Goal: Task Accomplishment & Management: Manage account settings

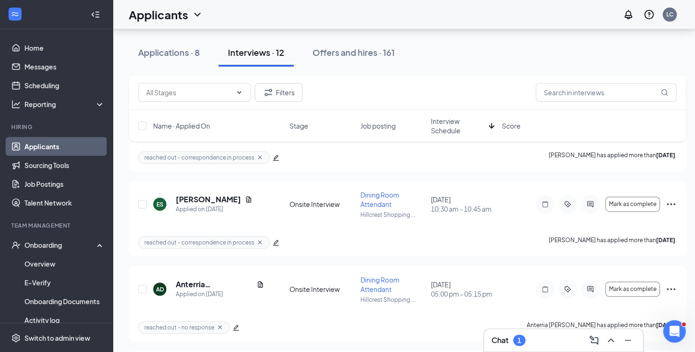
click at [533, 337] on div "Chat 1" at bounding box center [563, 340] width 144 height 15
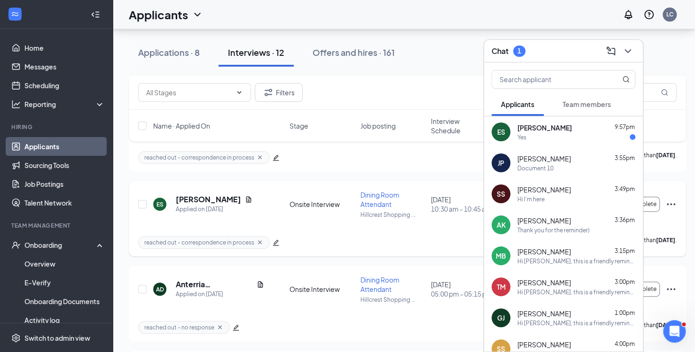
click at [457, 242] on div "reached out - correspondence in process [PERSON_NAME] has applied more than [DA…" at bounding box center [407, 242] width 538 height 28
click at [630, 51] on icon "ChevronDown" at bounding box center [627, 51] width 11 height 11
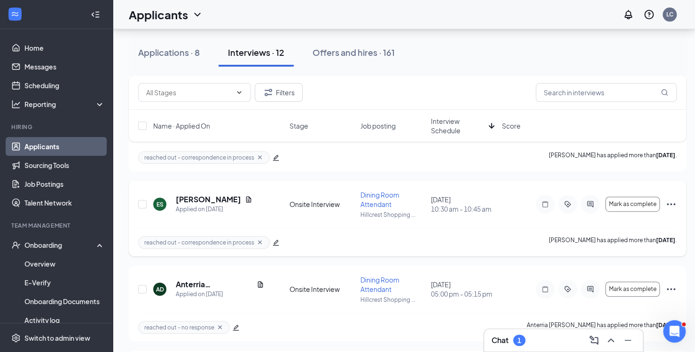
click at [671, 204] on icon "Ellipses" at bounding box center [670, 204] width 11 height 11
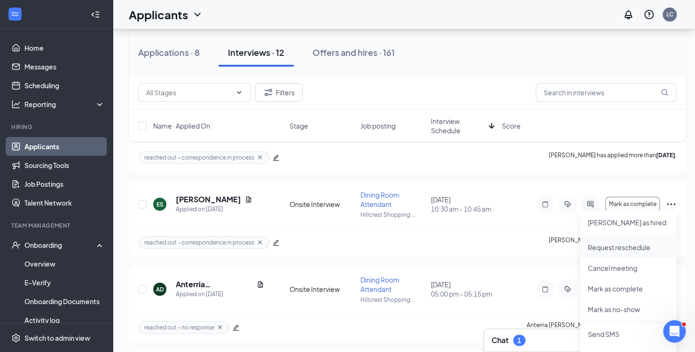
click at [610, 247] on p "Request reschedule" at bounding box center [627, 247] width 81 height 9
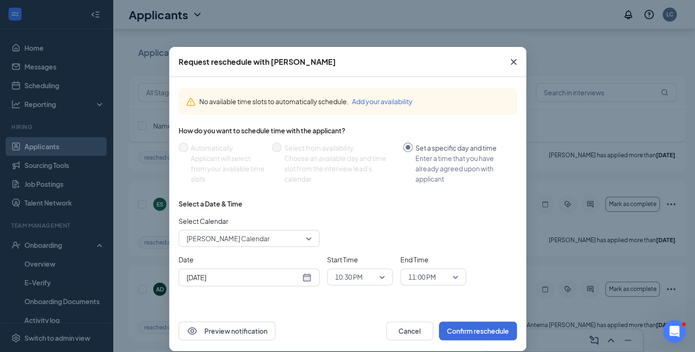
scroll to position [10, 0]
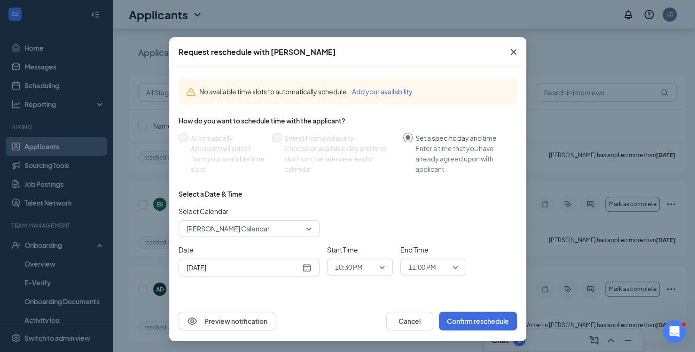
click at [303, 232] on span "[PERSON_NAME] Calendar" at bounding box center [248, 229] width 125 height 14
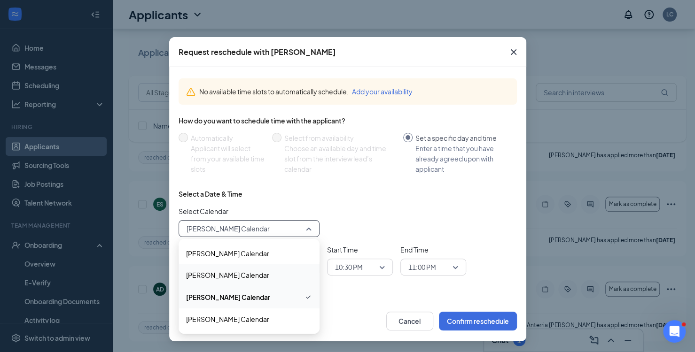
click at [257, 278] on span "[PERSON_NAME] Calendar" at bounding box center [249, 275] width 126 height 10
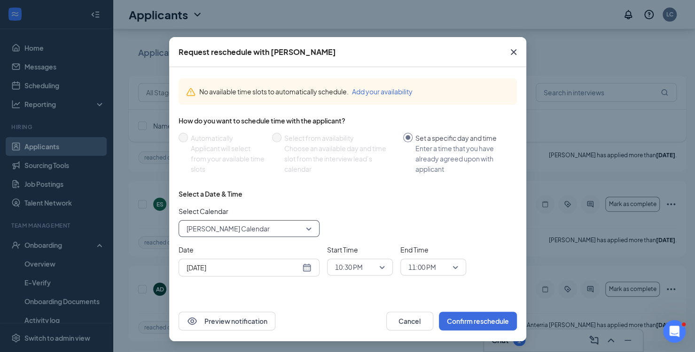
click at [372, 267] on span "10:30 PM" at bounding box center [355, 267] width 41 height 14
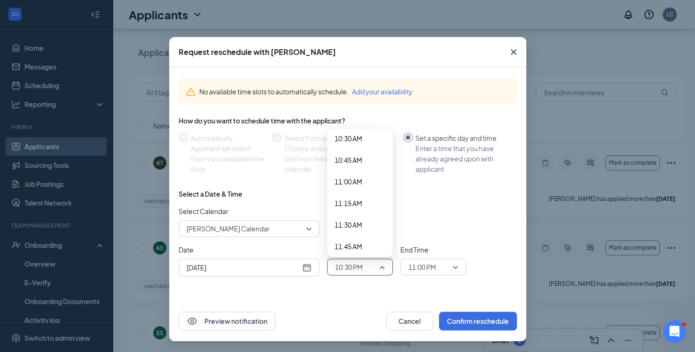
scroll to position [905, 0]
click at [349, 188] on span "11:00 AM" at bounding box center [348, 189] width 28 height 10
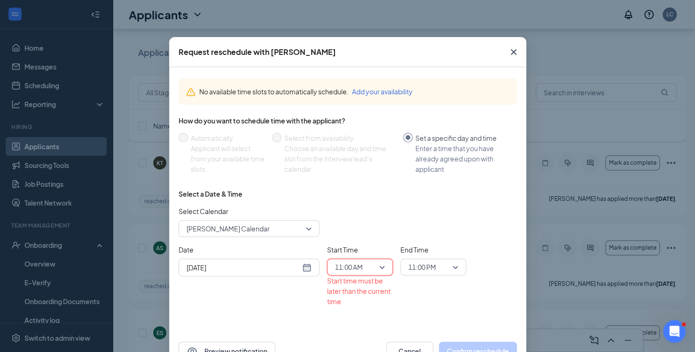
click at [422, 265] on span "11:00 PM" at bounding box center [422, 267] width 28 height 14
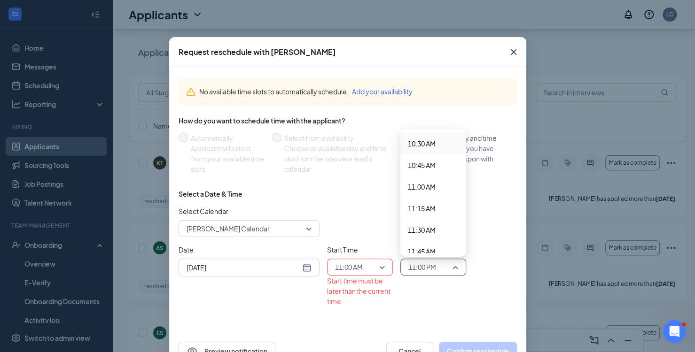
scroll to position [917, 0]
click at [423, 194] on span "11:15 AM" at bounding box center [422, 199] width 28 height 10
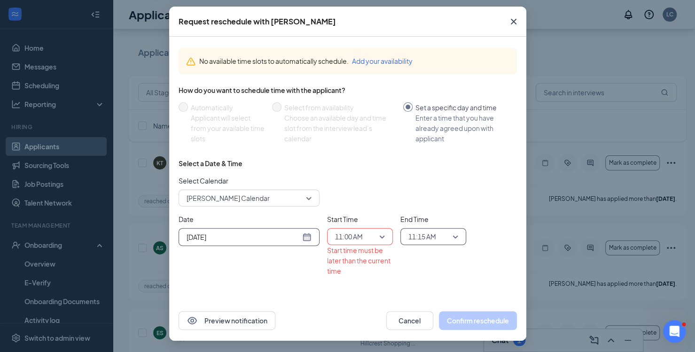
click at [216, 236] on input "[DATE]" at bounding box center [243, 237] width 114 height 10
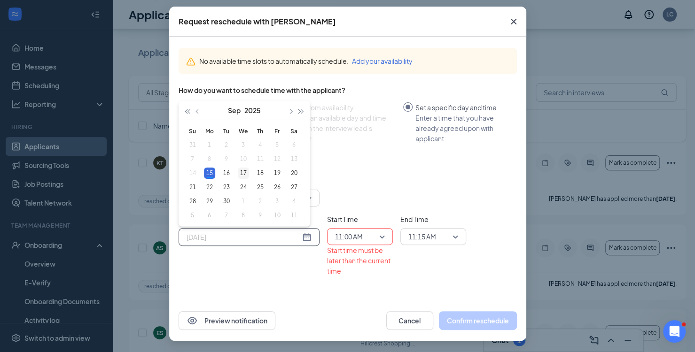
type input "[DATE]"
click at [240, 175] on div "17" at bounding box center [243, 173] width 11 height 11
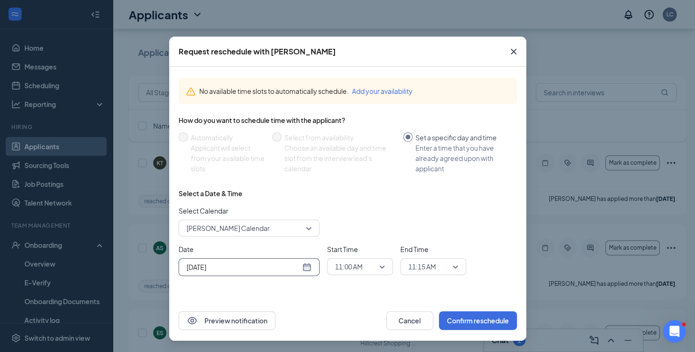
scroll to position [10, 0]
click at [478, 316] on button "Confirm reschedule" at bounding box center [478, 321] width 78 height 19
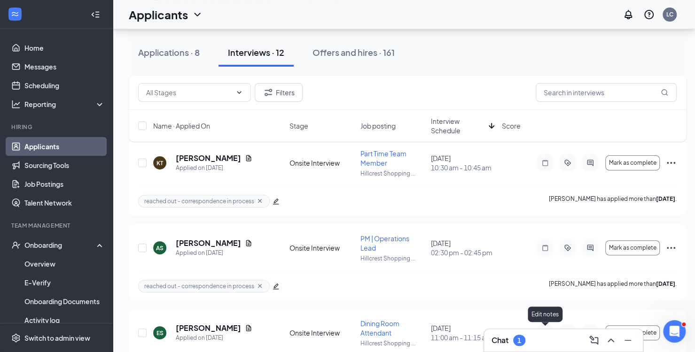
click at [543, 335] on div "Chat 1" at bounding box center [563, 340] width 144 height 15
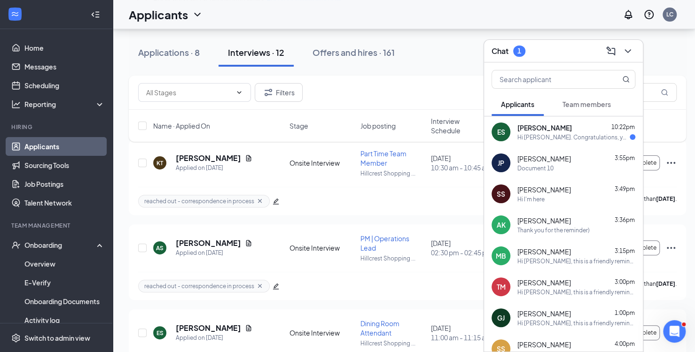
click at [529, 136] on div "Hi [PERSON_NAME]. Congratulations, your onsite interview with [DEMOGRAPHIC_DATA…" at bounding box center [573, 137] width 112 height 8
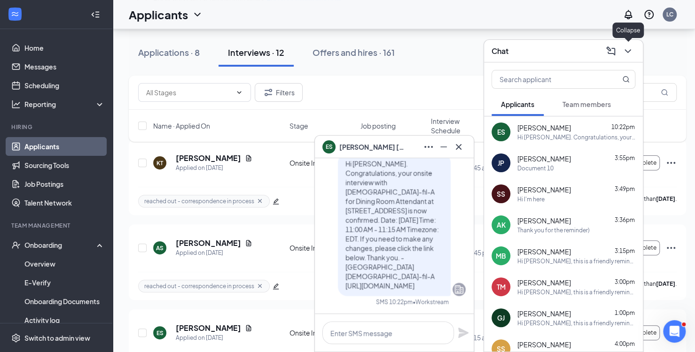
click at [625, 49] on icon "ChevronDown" at bounding box center [627, 51] width 11 height 11
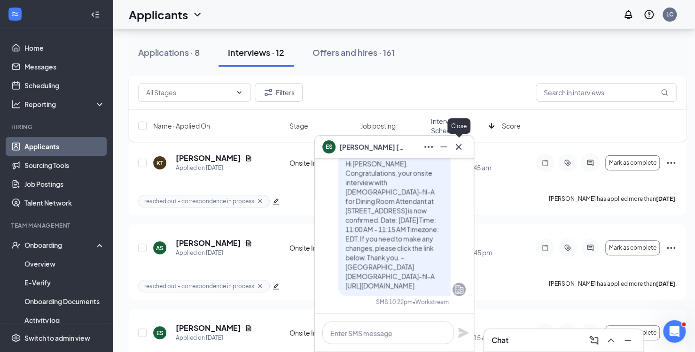
click at [459, 145] on icon "Cross" at bounding box center [458, 146] width 11 height 11
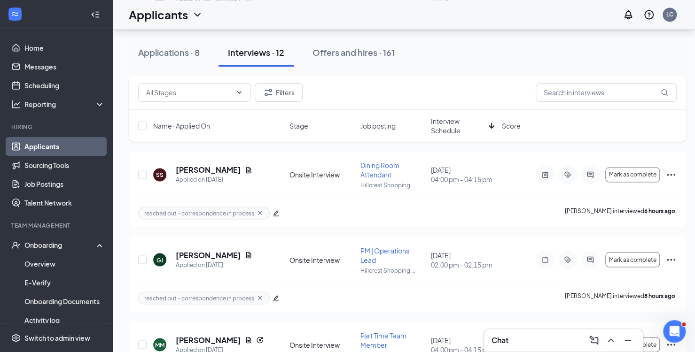
scroll to position [844, 0]
click at [525, 339] on div "Chat" at bounding box center [563, 340] width 144 height 15
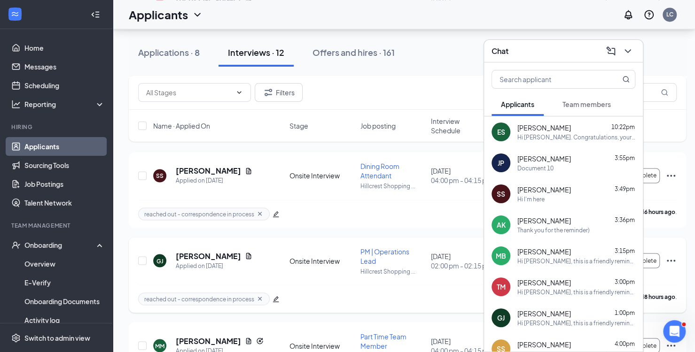
click at [360, 295] on div "reached out - correspondence in process [PERSON_NAME] interviewed 8 hours ago ." at bounding box center [407, 299] width 538 height 28
click at [630, 54] on icon "ChevronDown" at bounding box center [627, 51] width 11 height 11
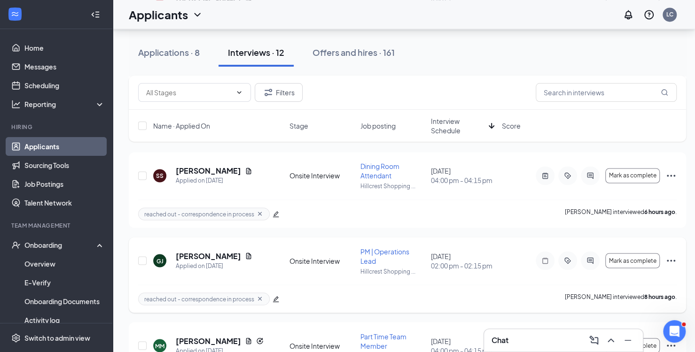
click at [674, 255] on icon "Ellipses" at bounding box center [670, 260] width 11 height 11
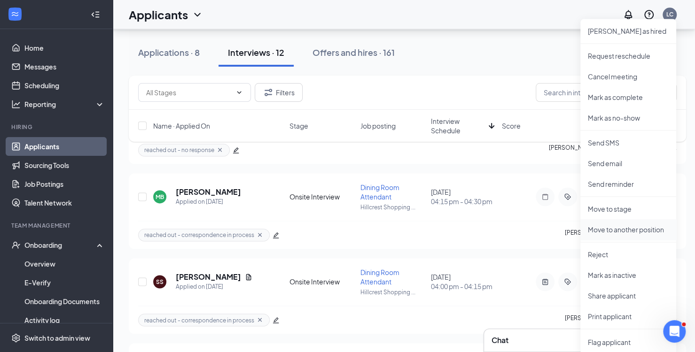
scroll to position [736, 0]
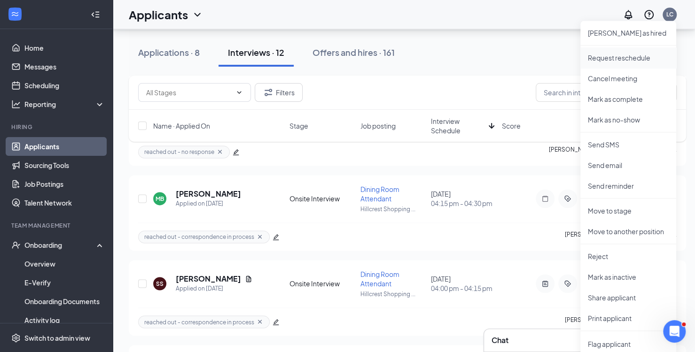
click at [622, 56] on p "Request reschedule" at bounding box center [627, 57] width 81 height 9
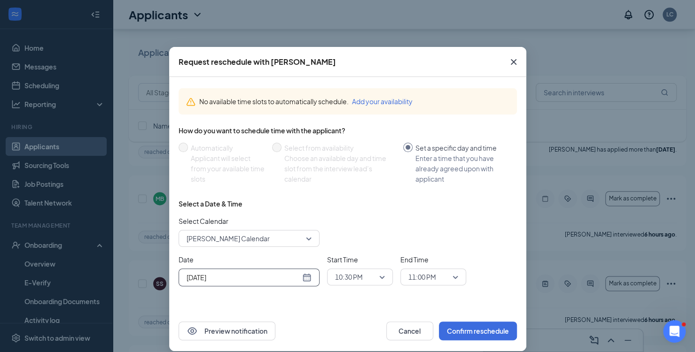
click at [204, 277] on input "[DATE]" at bounding box center [243, 277] width 114 height 10
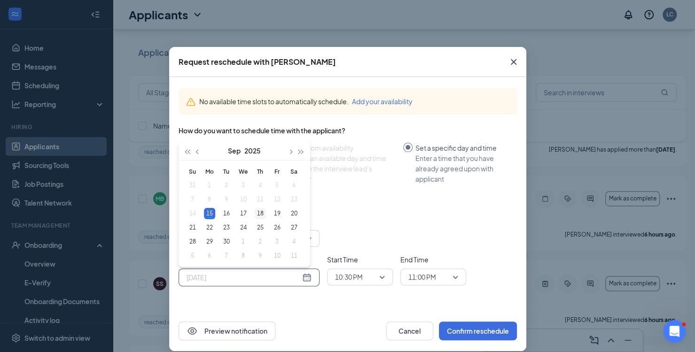
click at [259, 213] on div "18" at bounding box center [260, 213] width 11 height 11
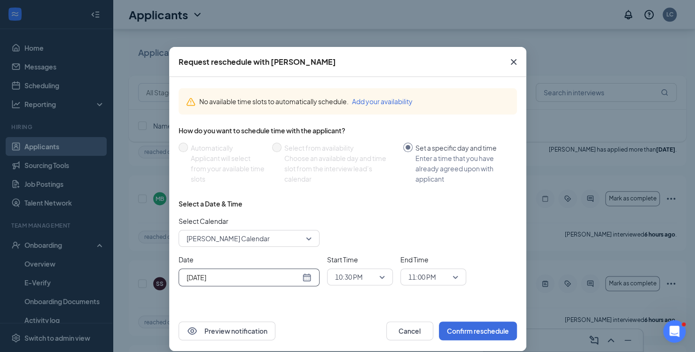
click at [304, 276] on div "[DATE]" at bounding box center [248, 277] width 125 height 10
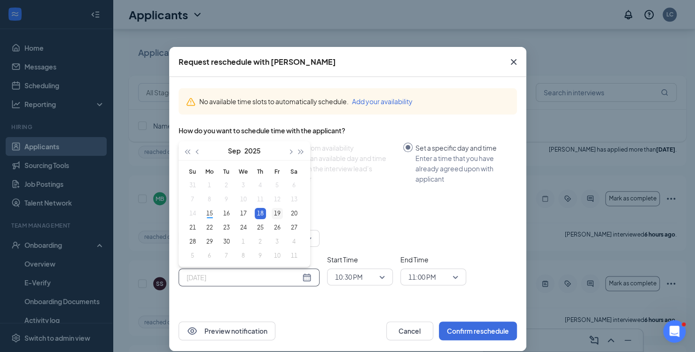
type input "[DATE]"
click at [272, 213] on div "19" at bounding box center [276, 213] width 11 height 11
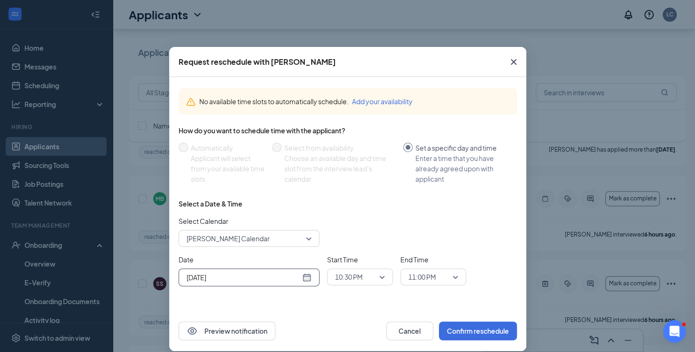
click at [380, 279] on span "10:30 PM" at bounding box center [360, 277] width 50 height 14
click at [353, 181] on span "02:00 PM" at bounding box center [348, 182] width 28 height 10
click at [432, 267] on div "End Time 11:00 PM" at bounding box center [433, 270] width 66 height 31
click at [435, 282] on span "11:00 PM" at bounding box center [428, 277] width 41 height 14
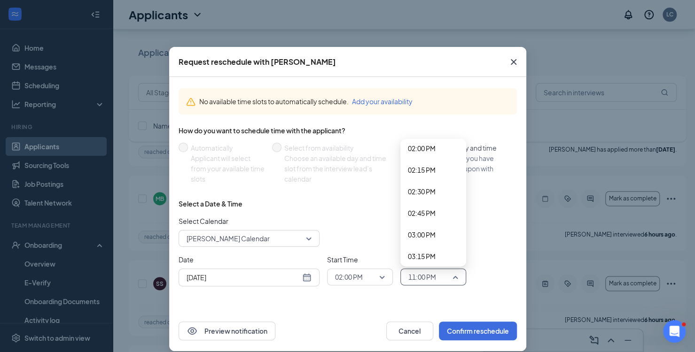
scroll to position [1211, 0]
click at [425, 178] on span "02:15 PM" at bounding box center [422, 174] width 28 height 10
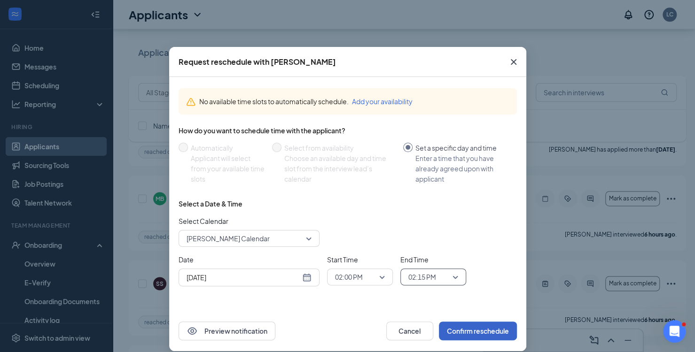
click at [471, 330] on button "Confirm reschedule" at bounding box center [478, 331] width 78 height 19
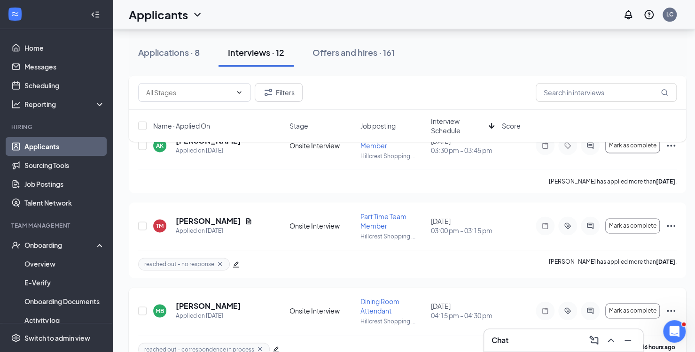
scroll to position [560, 0]
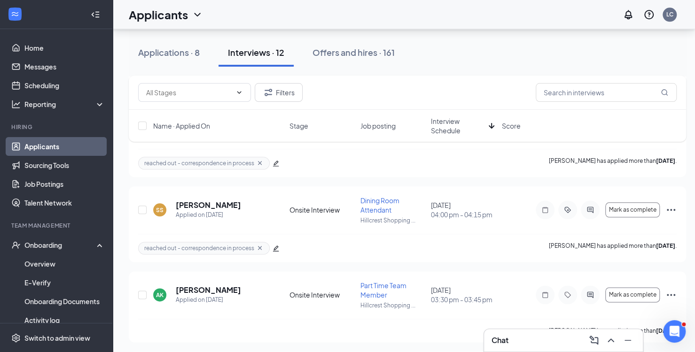
click at [451, 130] on span "Interview Schedule" at bounding box center [458, 125] width 54 height 19
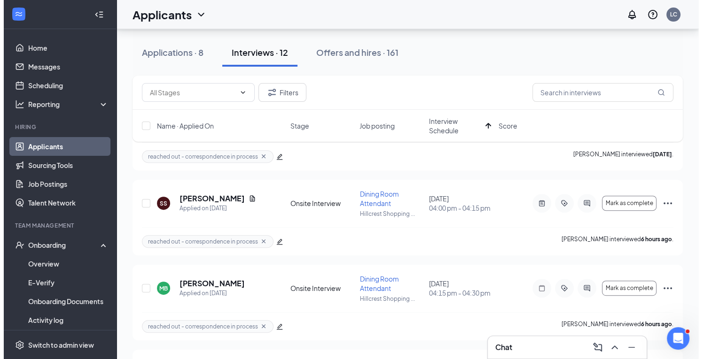
scroll to position [142, 0]
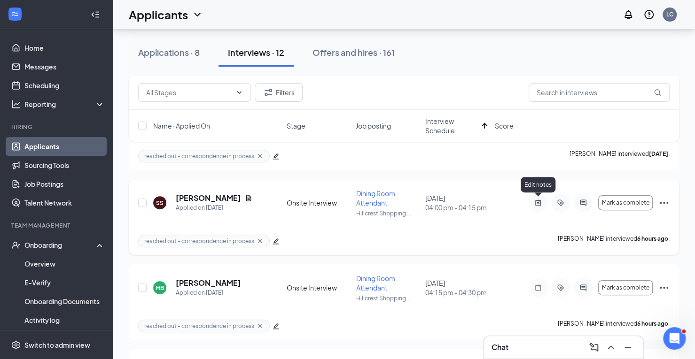
click at [537, 203] on icon "ActiveNote" at bounding box center [537, 203] width 11 height 8
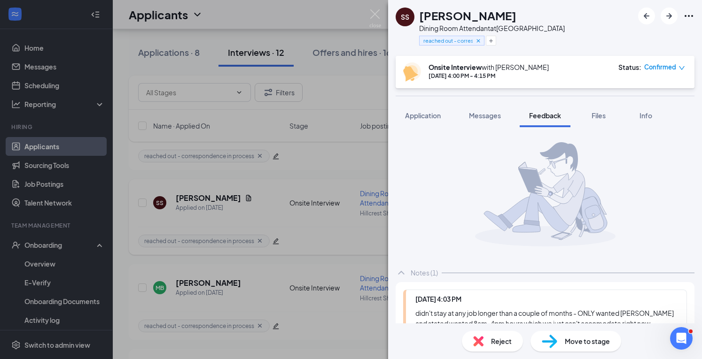
scroll to position [83, 0]
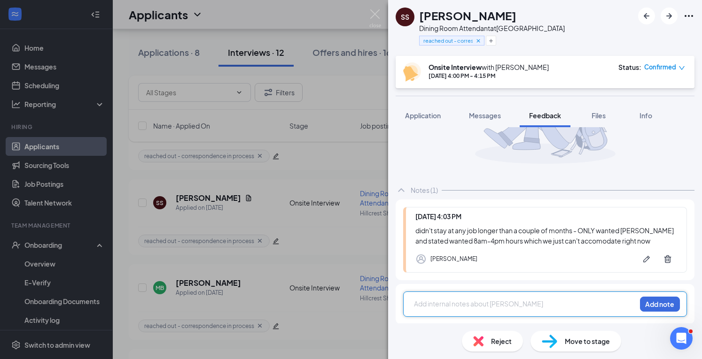
click at [502, 344] on span "Reject" at bounding box center [501, 341] width 21 height 10
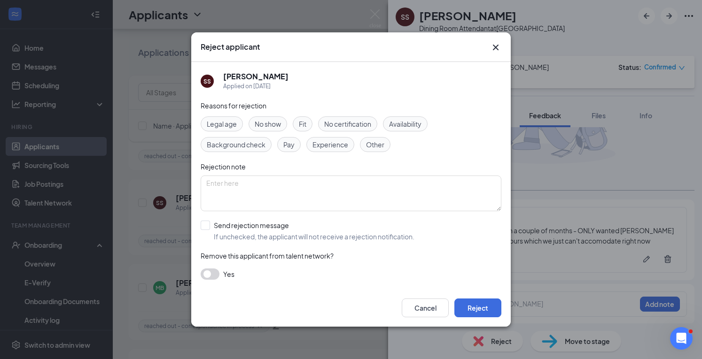
click at [304, 127] on span "Fit" at bounding box center [303, 124] width 8 height 10
click at [325, 147] on span "Experience" at bounding box center [330, 144] width 36 height 10
click at [243, 233] on input "Send rejection message If unchecked, the applicant will not receive a rejection…" at bounding box center [308, 231] width 214 height 21
checkbox input "true"
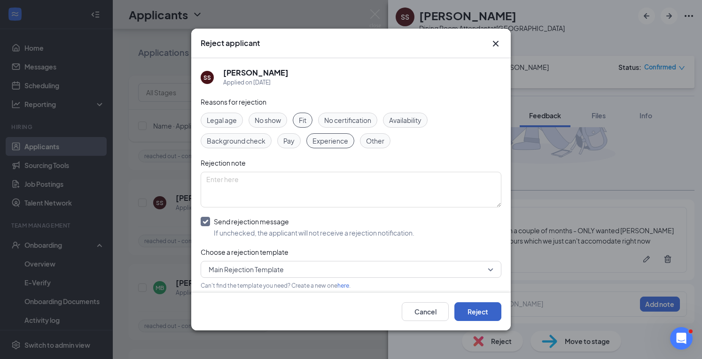
click at [477, 309] on button "Reject" at bounding box center [477, 311] width 47 height 19
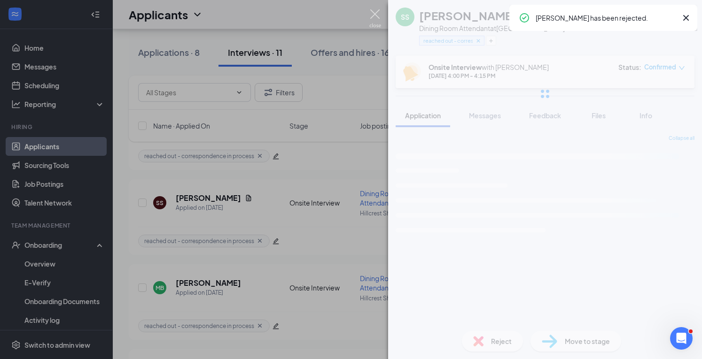
click at [373, 14] on img at bounding box center [375, 18] width 12 height 18
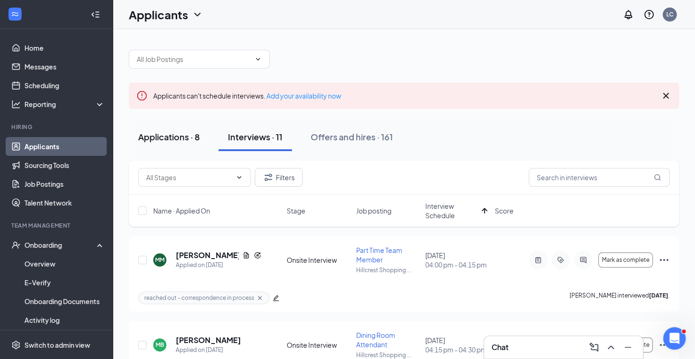
click at [190, 139] on div "Applications · 8" at bounding box center [169, 137] width 62 height 12
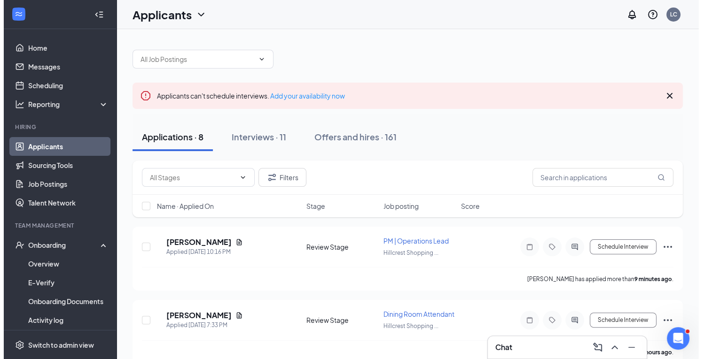
scroll to position [17, 0]
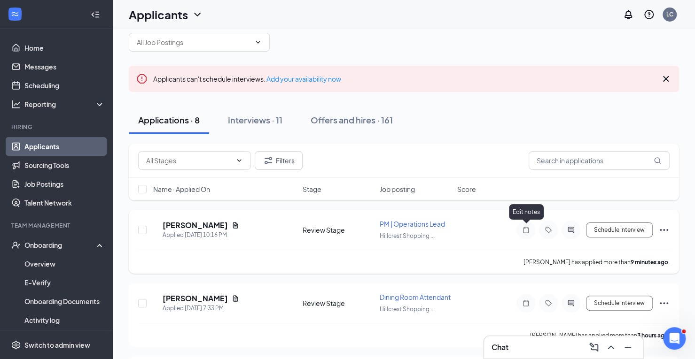
click at [524, 227] on icon "Note" at bounding box center [526, 230] width 6 height 6
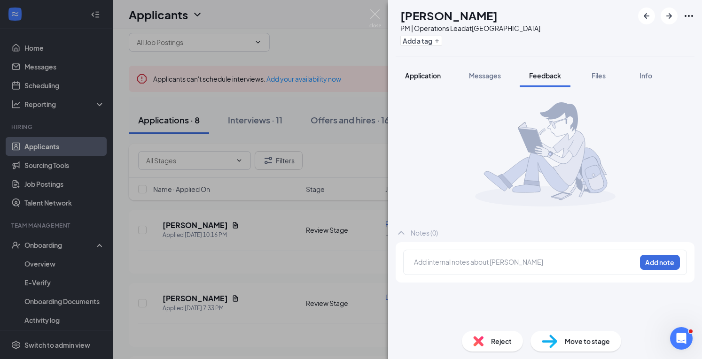
click at [426, 73] on span "Application" at bounding box center [423, 75] width 36 height 8
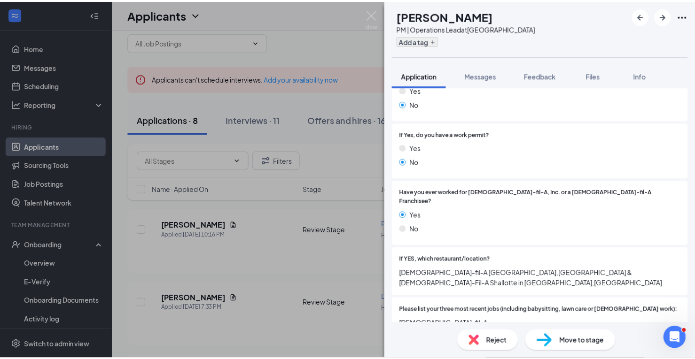
scroll to position [170, 0]
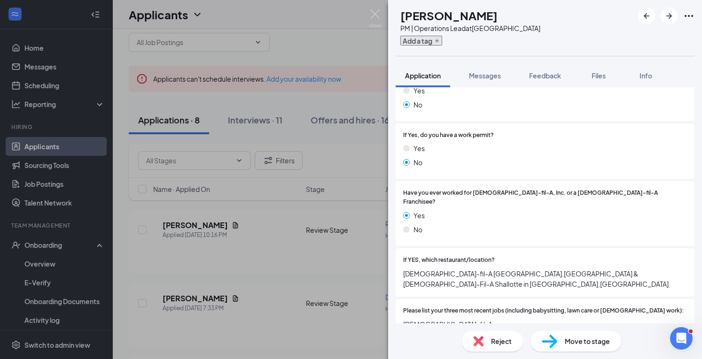
click at [442, 44] on button "Add a tag" at bounding box center [421, 41] width 42 height 10
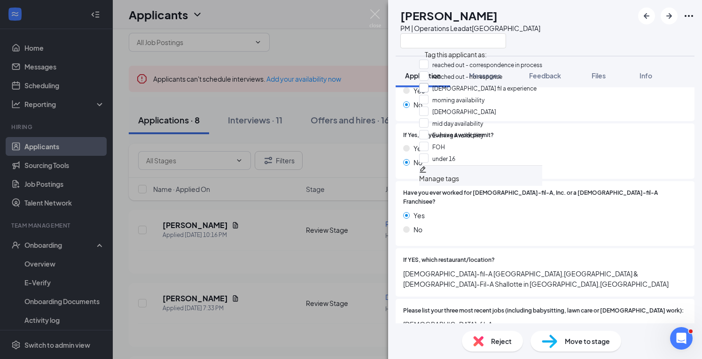
click at [431, 93] on input "[DEMOGRAPHIC_DATA] fil a experience" at bounding box center [477, 88] width 117 height 10
checkbox input "true"
click at [401, 56] on div "MF [PERSON_NAME] PM | Operations Lead at [GEOGRAPHIC_DATA] Application Messages…" at bounding box center [545, 179] width 314 height 359
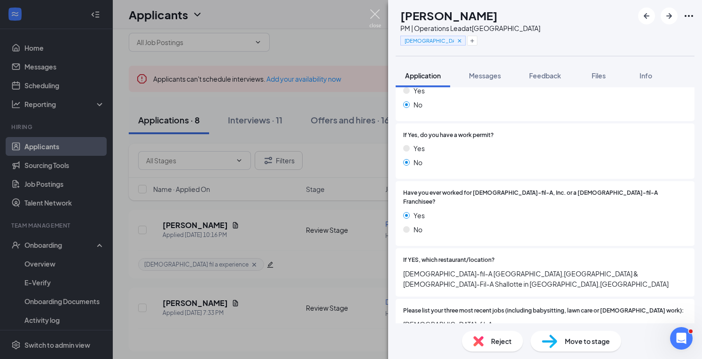
click at [375, 13] on img at bounding box center [375, 18] width 12 height 18
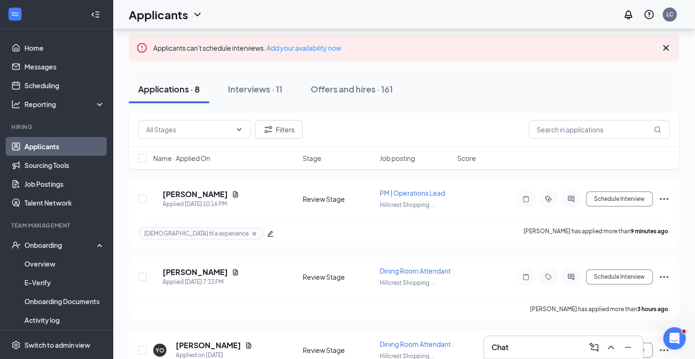
scroll to position [47, 0]
